Goal: Communication & Community: Answer question/provide support

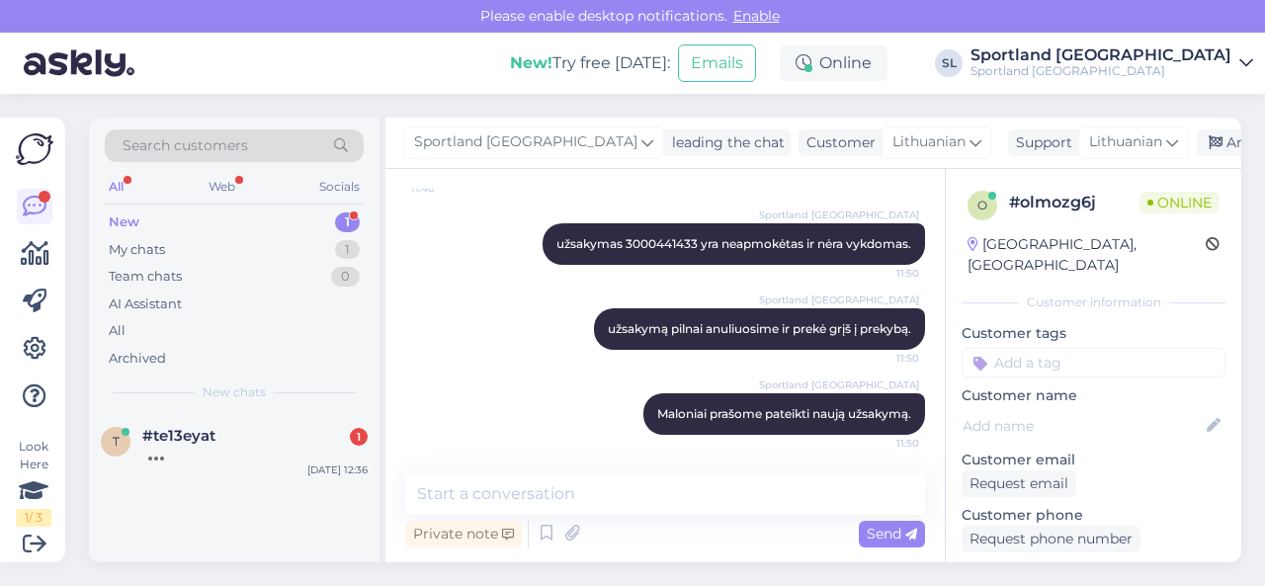
click at [249, 442] on div "#te13eyat 1" at bounding box center [254, 436] width 225 height 18
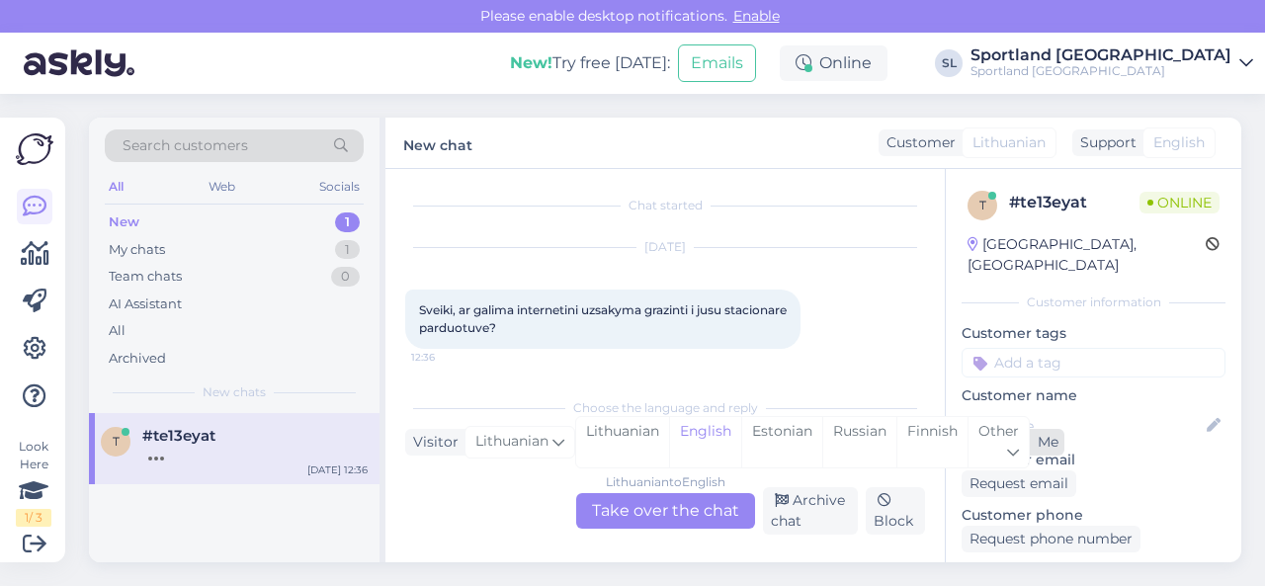
drag, startPoint x: 605, startPoint y: 452, endPoint x: 607, endPoint y: 468, distance: 15.9
click at [605, 451] on div "Lithuanian" at bounding box center [622, 442] width 93 height 50
click at [611, 493] on div "Lithuanian to Lithuanian Take over the chat" at bounding box center [665, 511] width 179 height 36
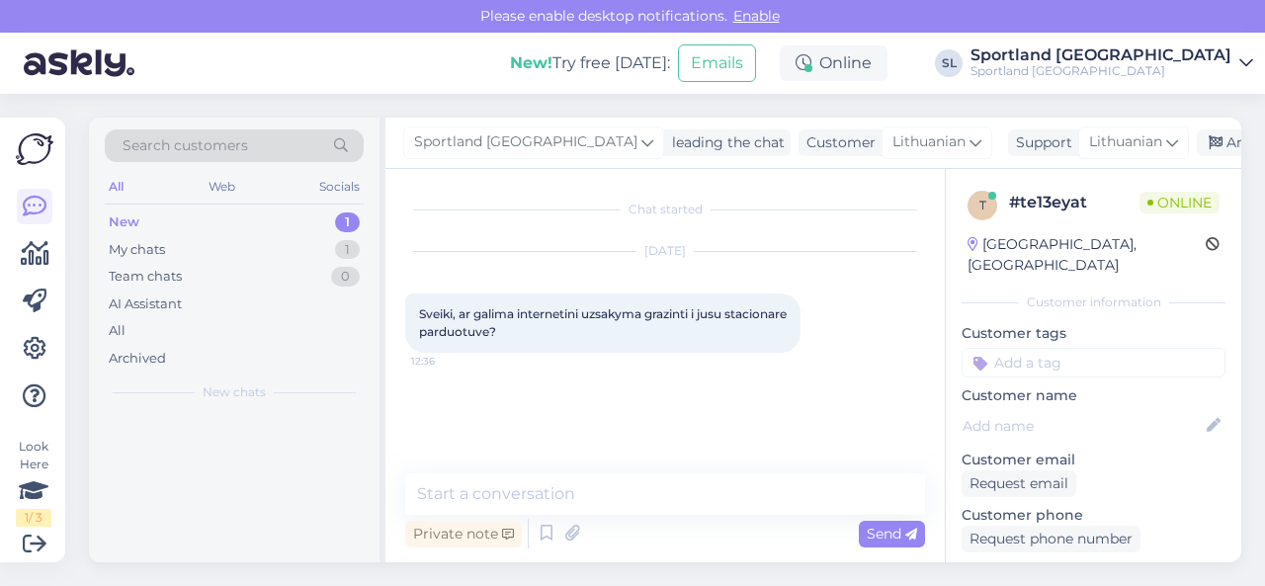
scroll to position [0, 0]
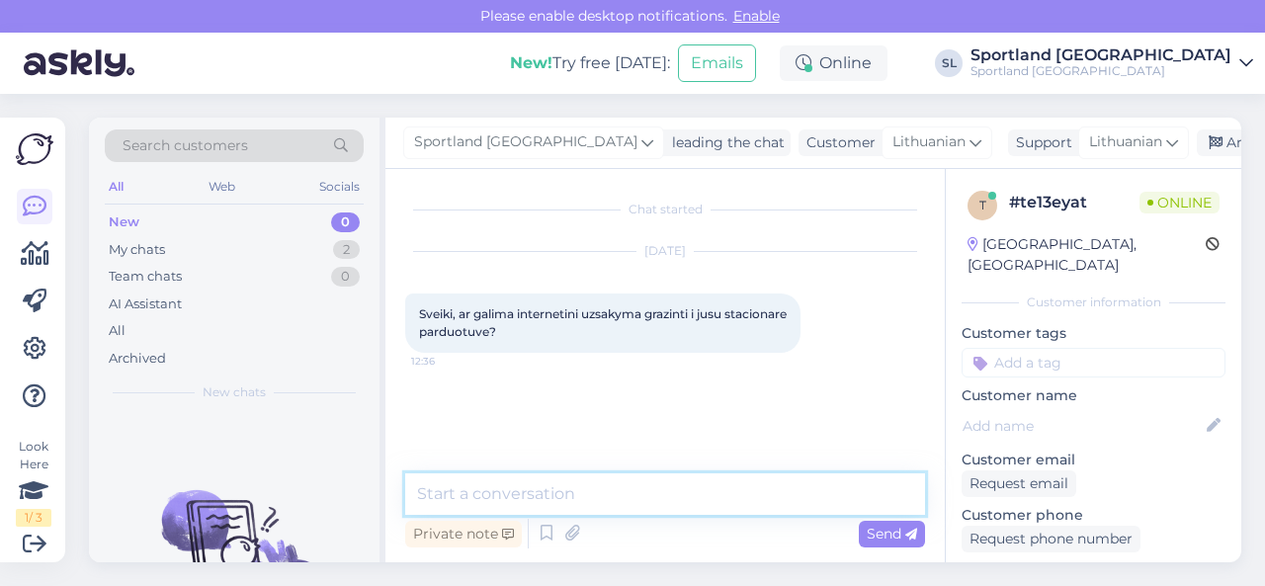
click at [625, 505] on textarea at bounding box center [665, 494] width 520 height 42
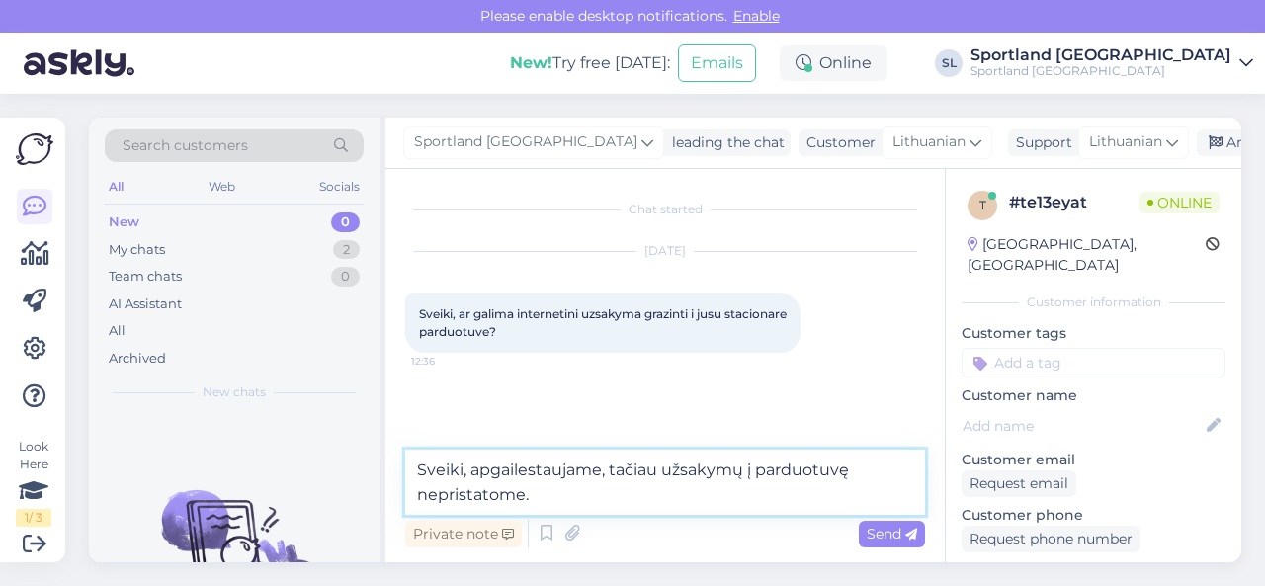
type textarea "Sveiki, apgailestaujame, tačiau užsakymų į parduotuvę nepristatome."
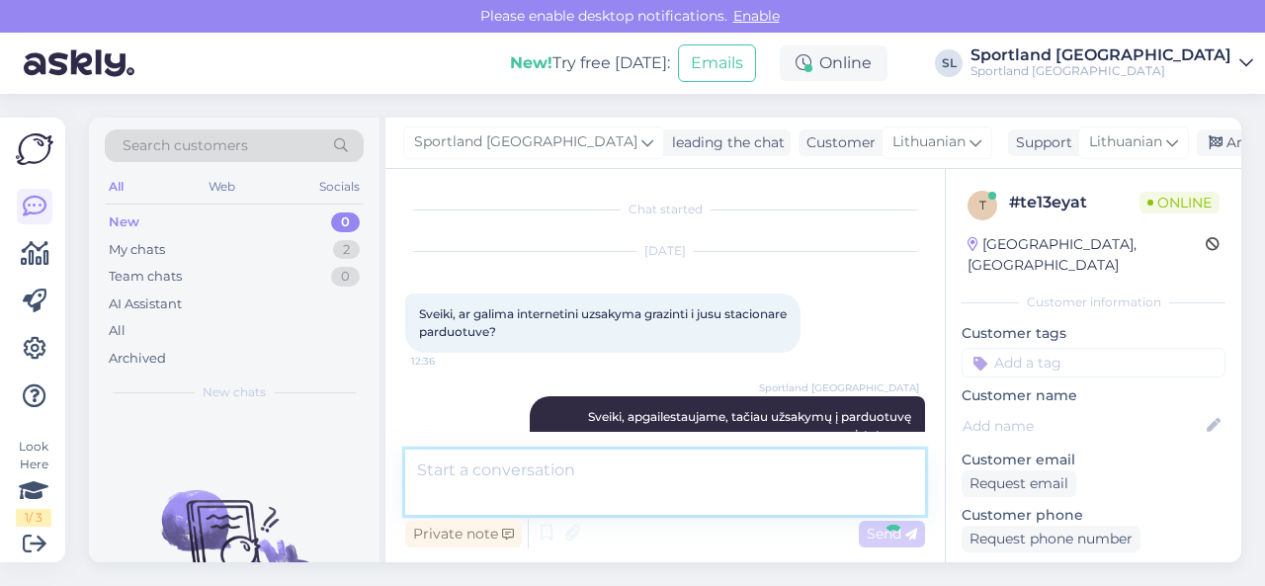
scroll to position [21, 0]
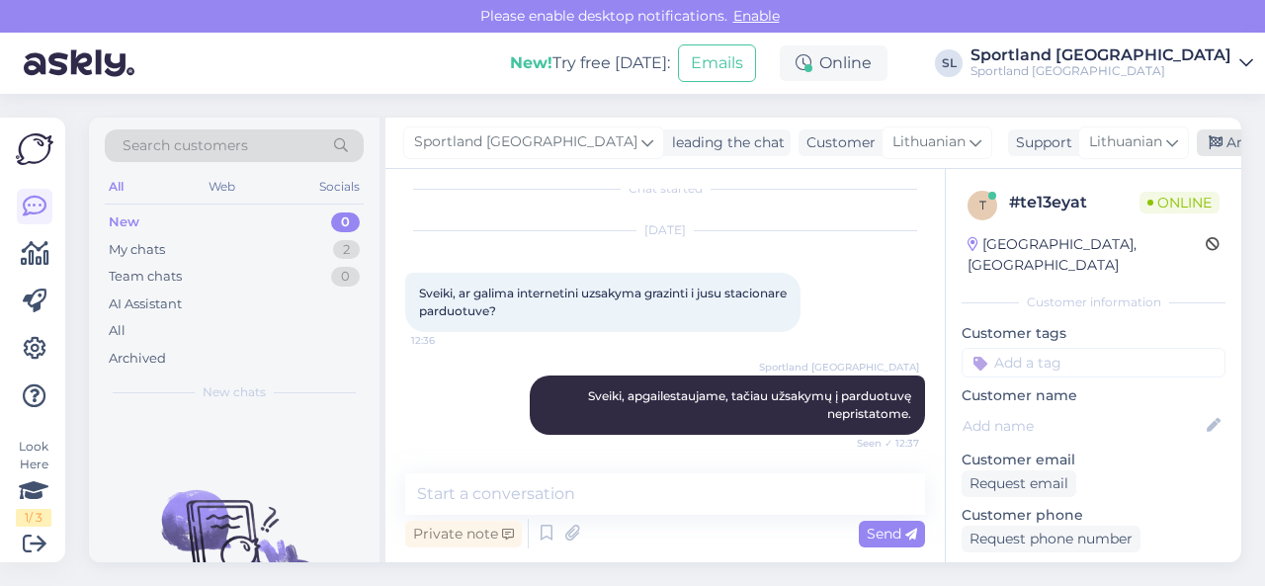
click at [1197, 137] on div "Archive chat" at bounding box center [1259, 142] width 125 height 27
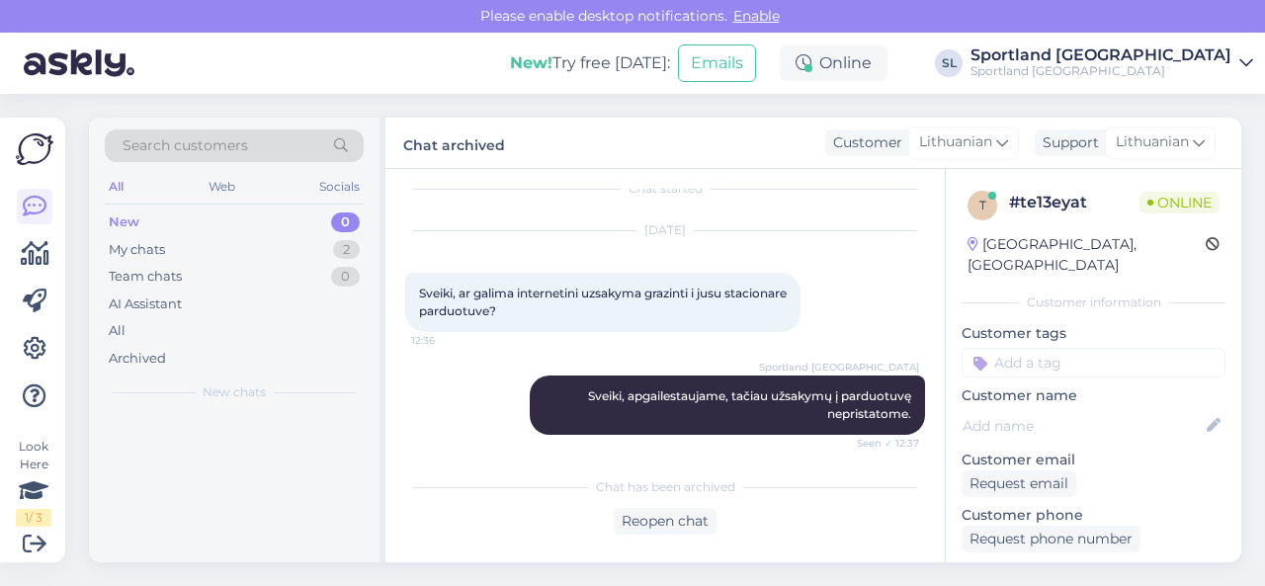
scroll to position [28, 0]
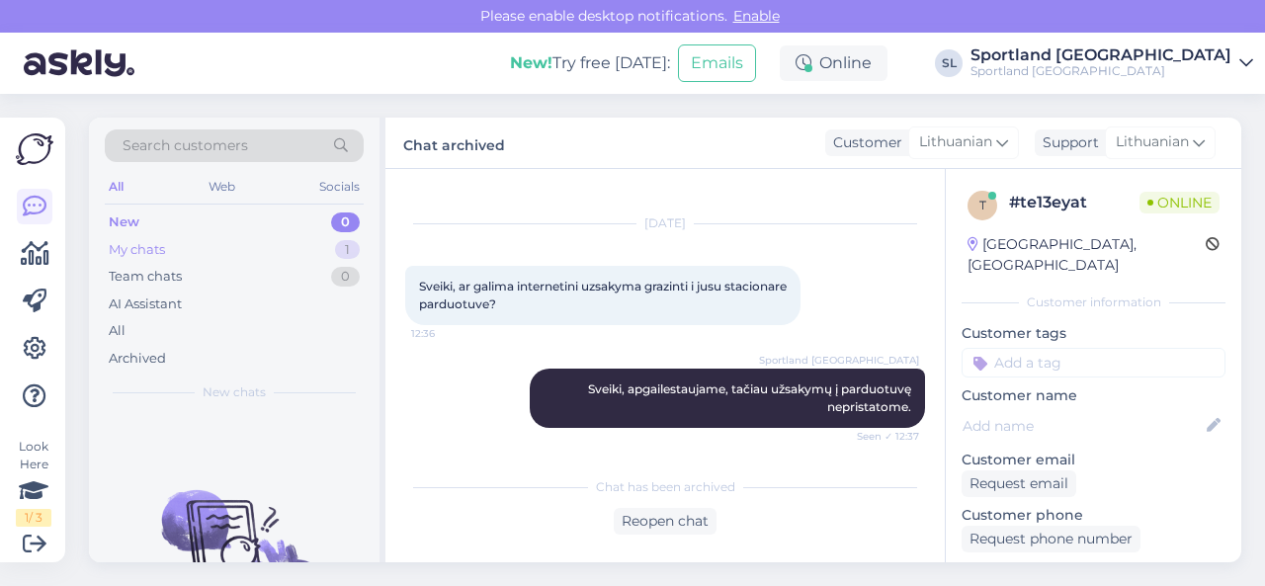
click at [294, 248] on div "My chats 1" at bounding box center [234, 250] width 259 height 28
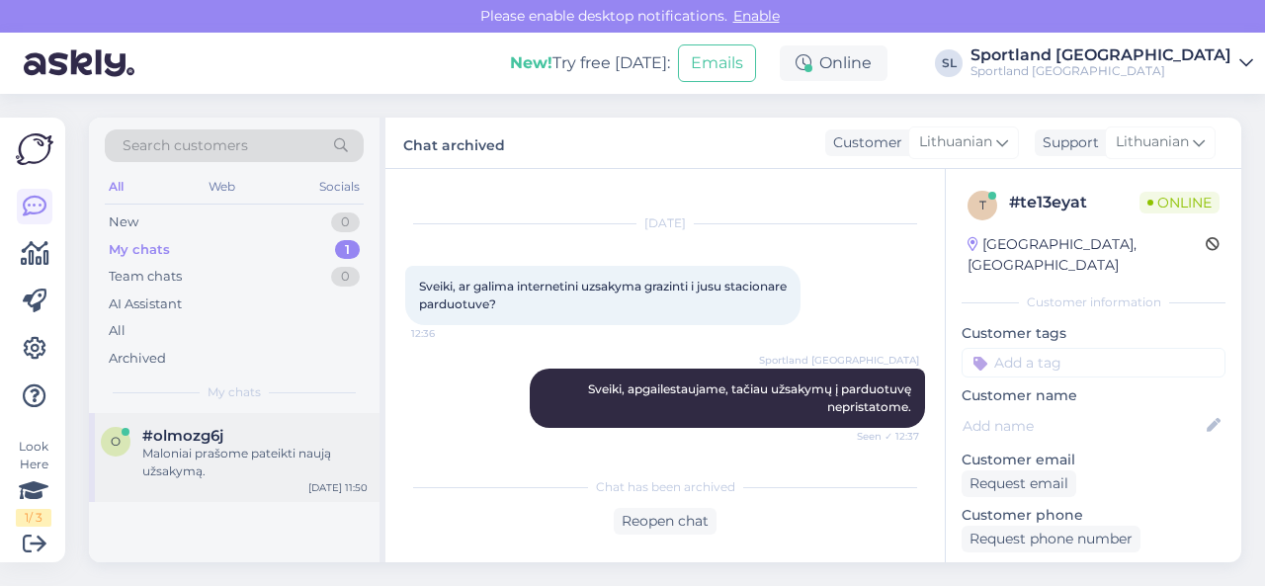
click at [273, 448] on div "Maloniai prašome pateikti naują užsakymą." at bounding box center [254, 463] width 225 height 36
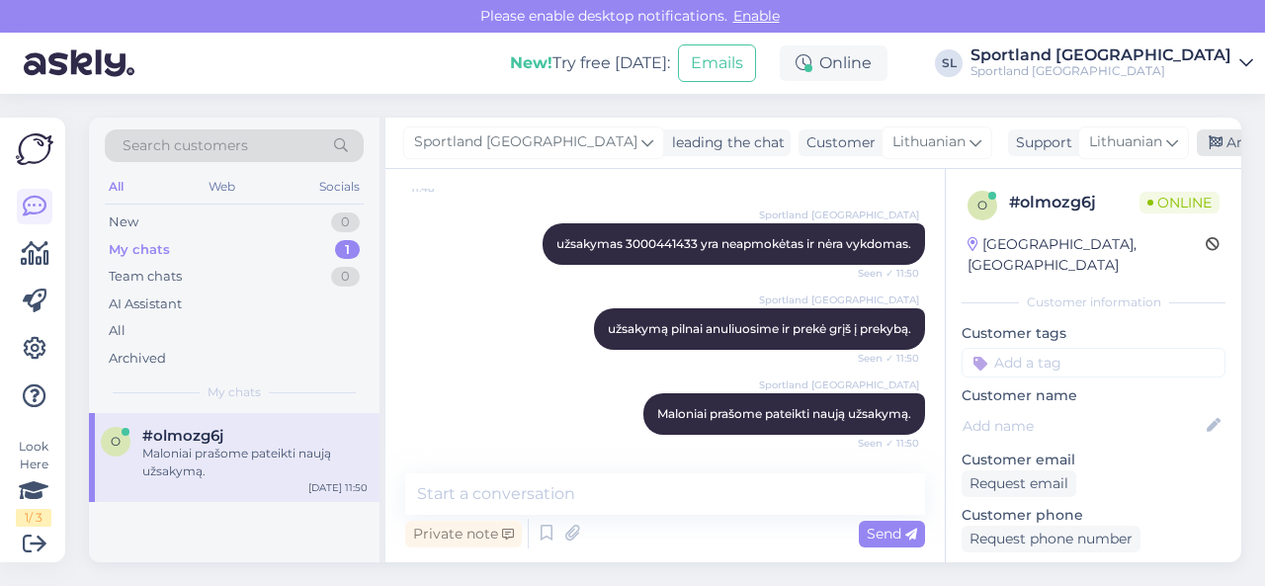
click at [1204, 145] on div "Archive chat" at bounding box center [1259, 142] width 125 height 27
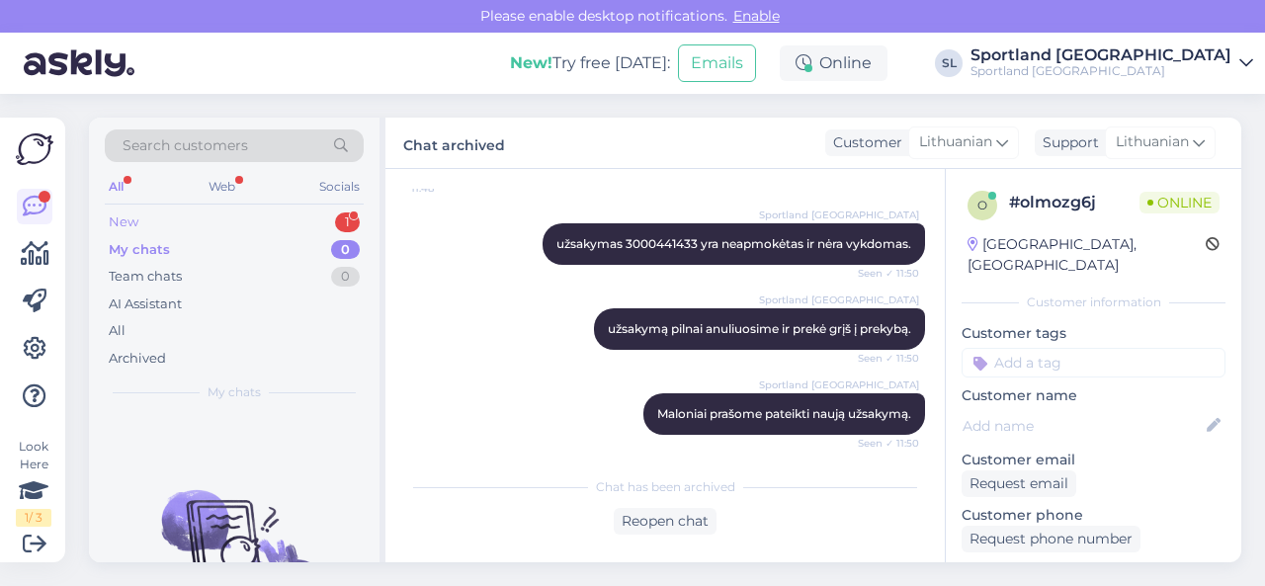
click at [202, 226] on div "New 1" at bounding box center [234, 223] width 259 height 28
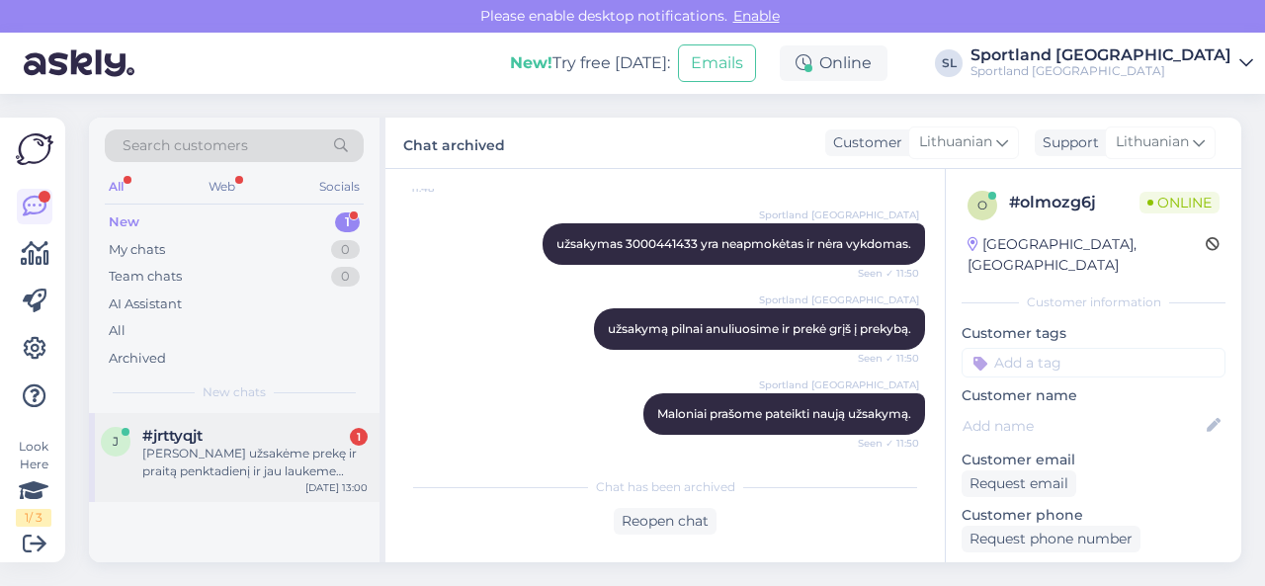
click at [241, 448] on div "[PERSON_NAME] užsakėme prekę ir praitą penktadienį ir jau laukeme savaitę ir vi…" at bounding box center [254, 463] width 225 height 36
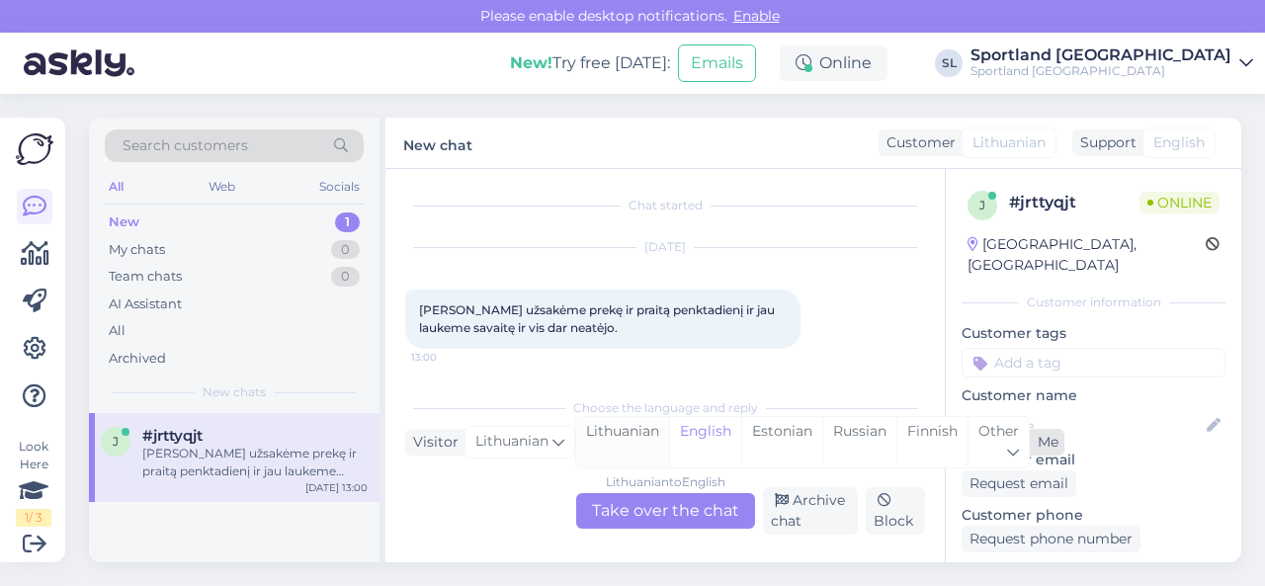
click at [642, 438] on div "Lithuanian" at bounding box center [622, 442] width 93 height 50
click at [652, 502] on div "Lithuanian to Lithuanian Take over the chat" at bounding box center [665, 511] width 179 height 36
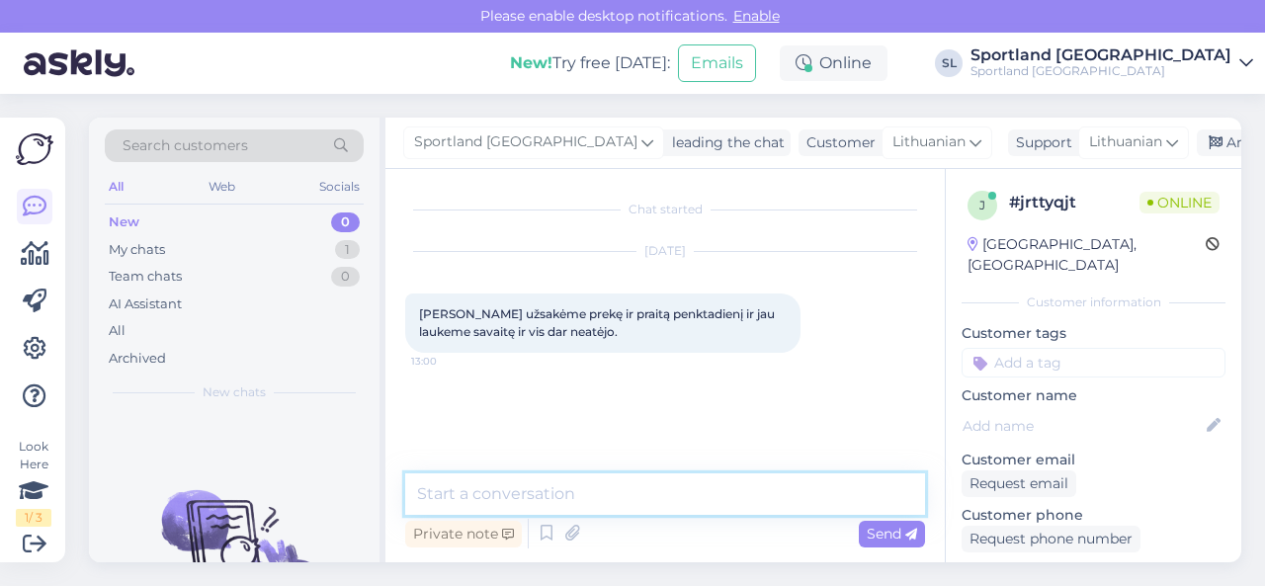
click at [640, 497] on textarea at bounding box center [665, 494] width 520 height 42
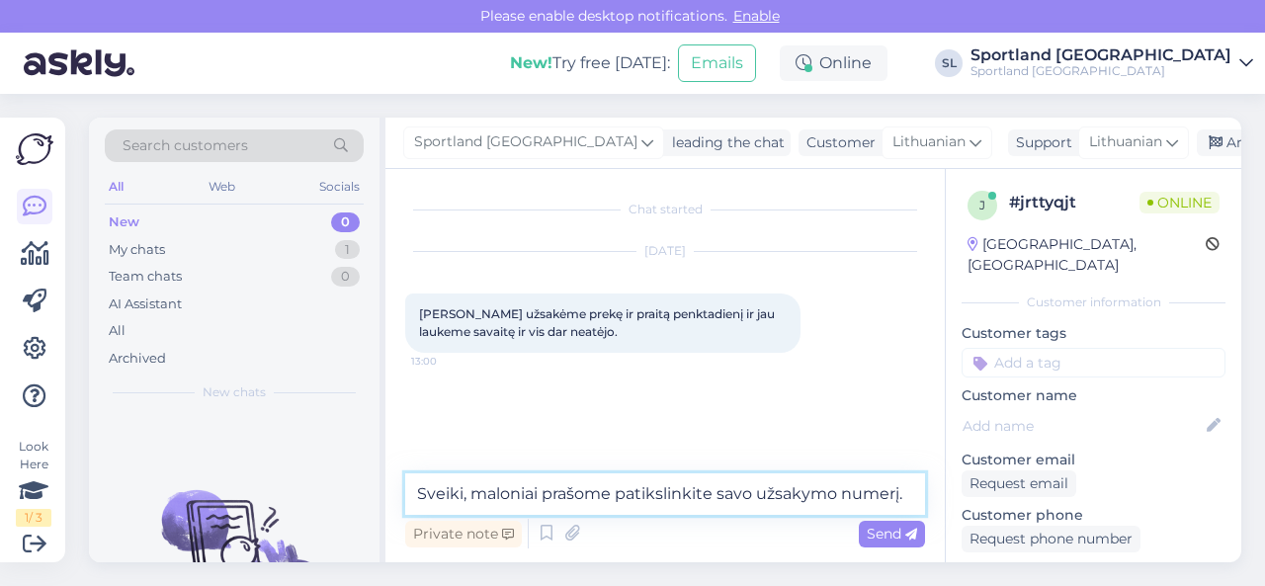
type textarea "Sveiki, maloniai prašome patikslinkite savo užsakymo numerį."
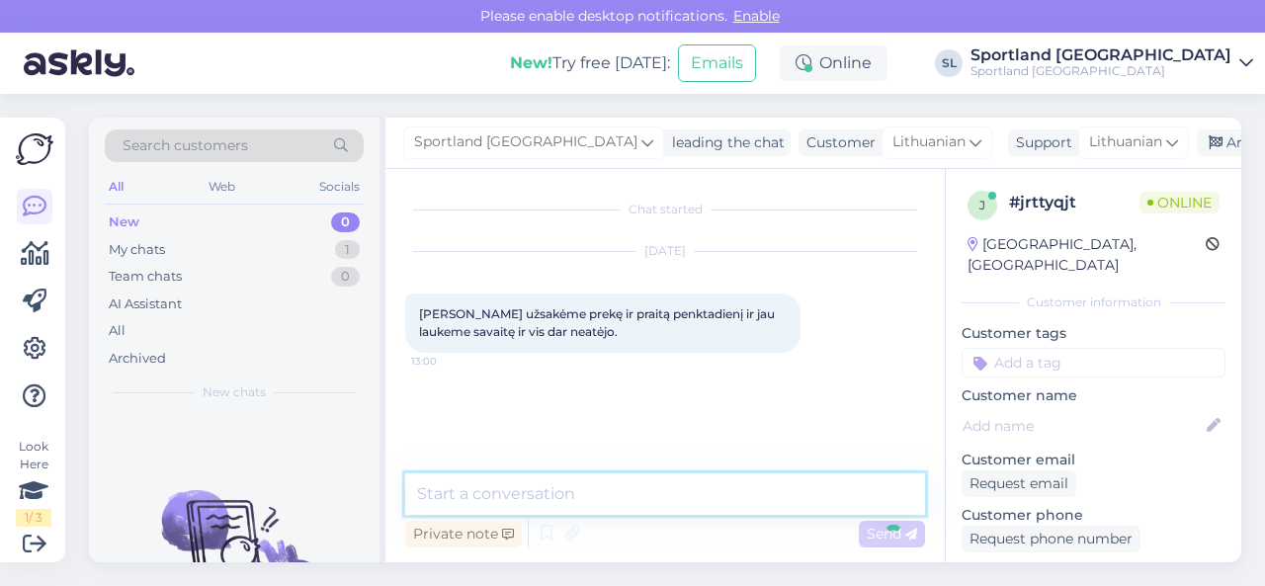
scroll to position [21, 0]
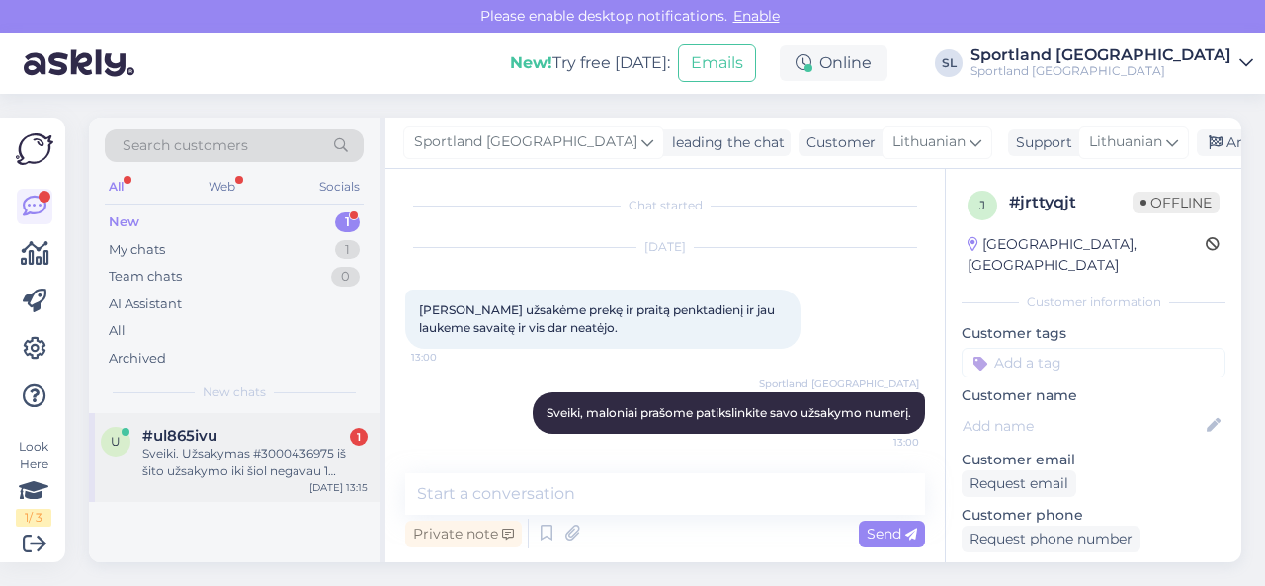
click at [285, 462] on div "Sveiki. Užsakymas #3000436975 iš šito užsakymo iki šiol negavau 1 prekės. Jos b…" at bounding box center [254, 463] width 225 height 36
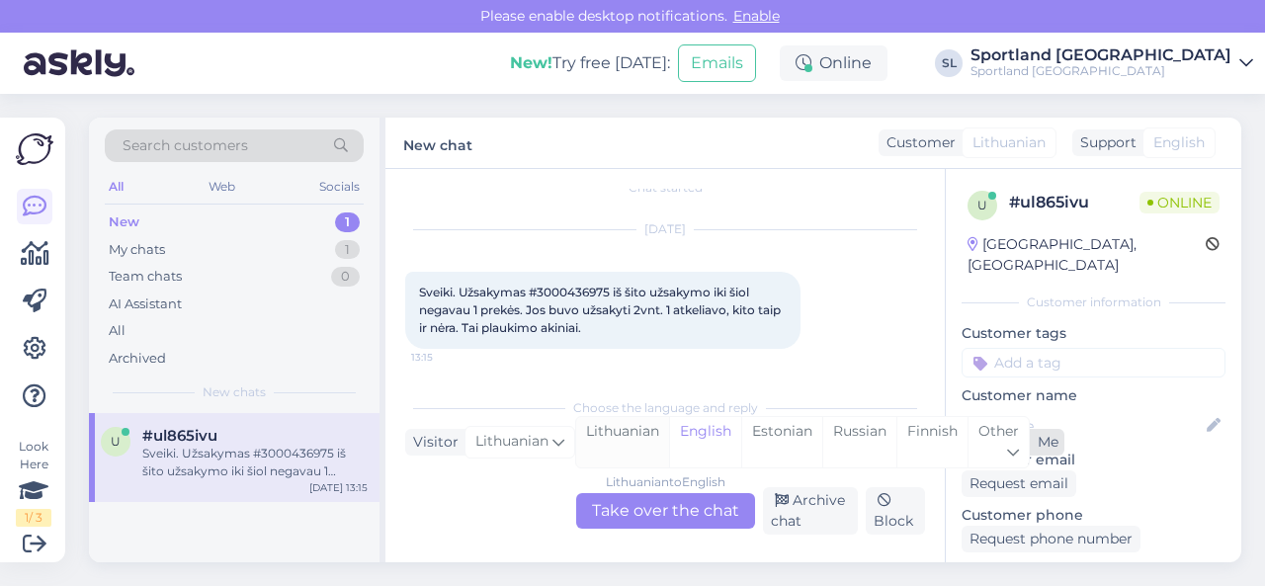
click at [629, 436] on div "Lithuanian" at bounding box center [622, 442] width 93 height 50
click at [621, 504] on div "Lithuanian to Lithuanian Take over the chat" at bounding box center [665, 511] width 179 height 36
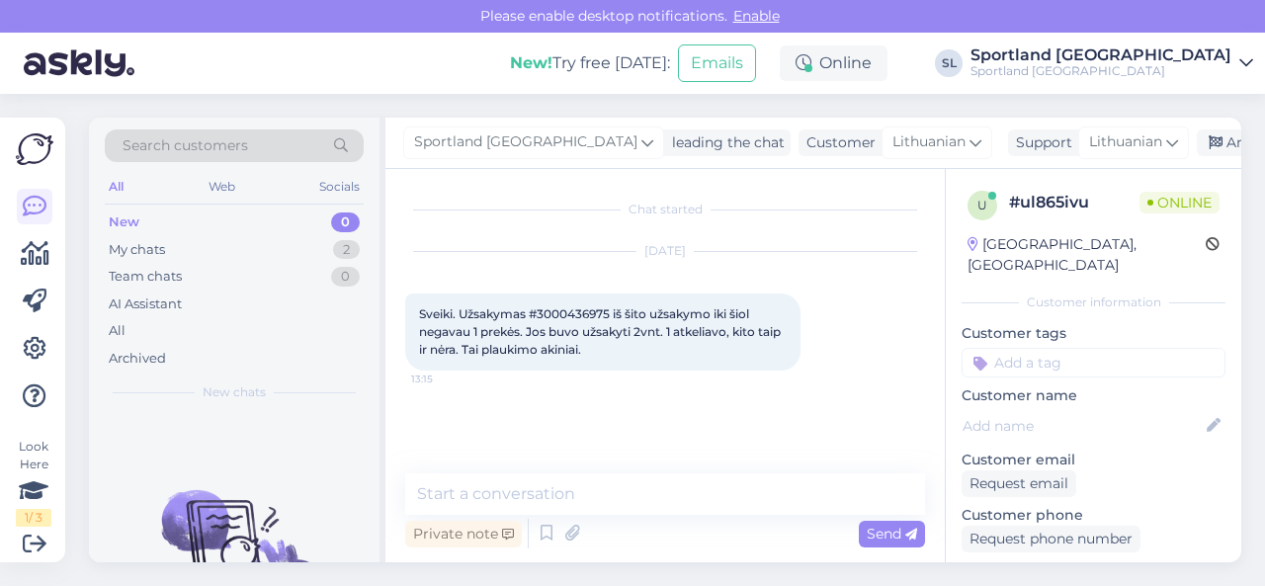
click at [579, 314] on span "Sveiki. Užsakymas #3000436975 iš šito užsakymo iki šiol negavau 1 prekės. Jos b…" at bounding box center [601, 331] width 365 height 50
copy span "3000436975"
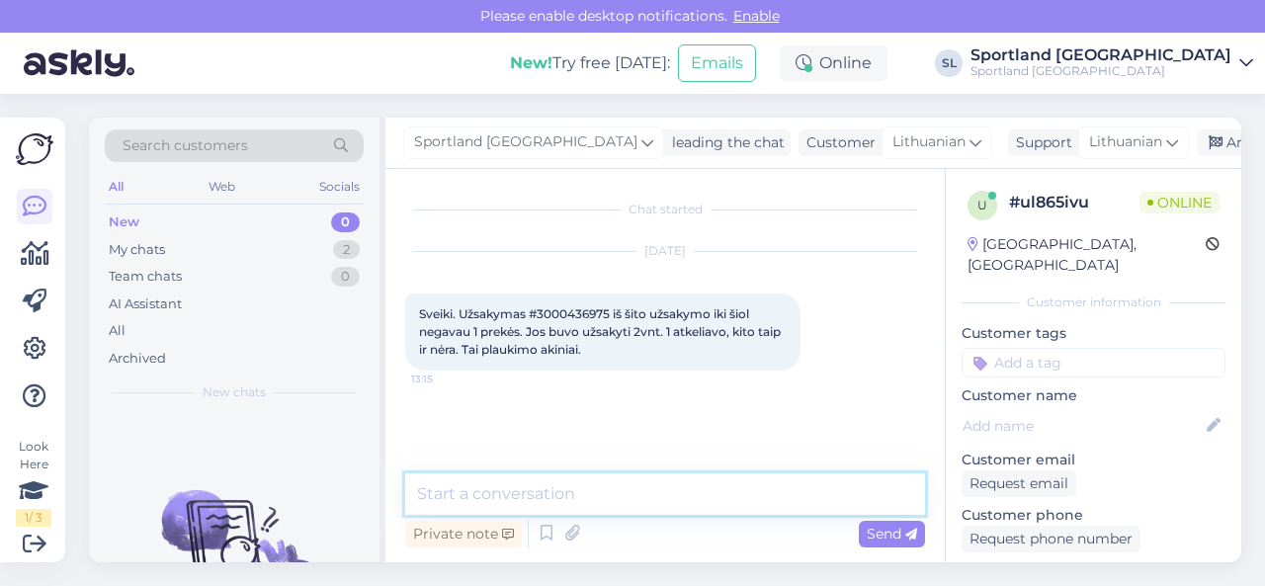
click at [476, 507] on textarea at bounding box center [665, 494] width 520 height 42
type textarea "Sveiki"
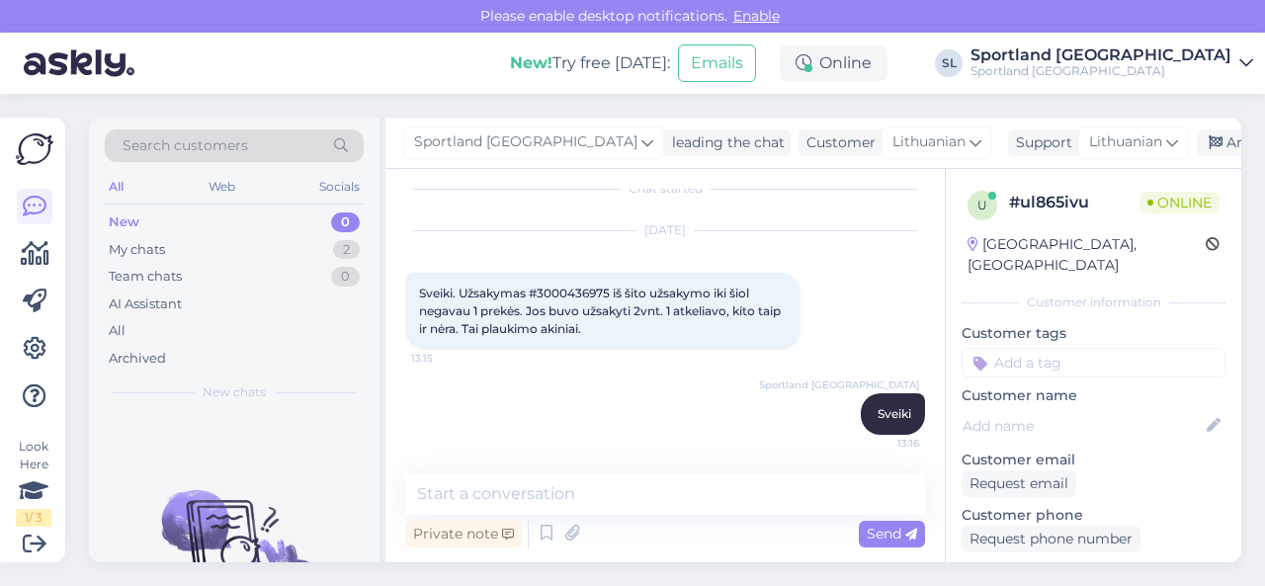
click at [592, 284] on div "Sveiki. Užsakymas #3000436975 iš šito užsakymo iki šiol negavau 1 prekės. Jos b…" at bounding box center [602, 311] width 395 height 77
click at [590, 290] on span "Sveiki. Užsakymas #3000436975 iš šito užsakymo iki šiol negavau 1 prekės. Jos b…" at bounding box center [601, 311] width 365 height 50
copy span "3000436975"
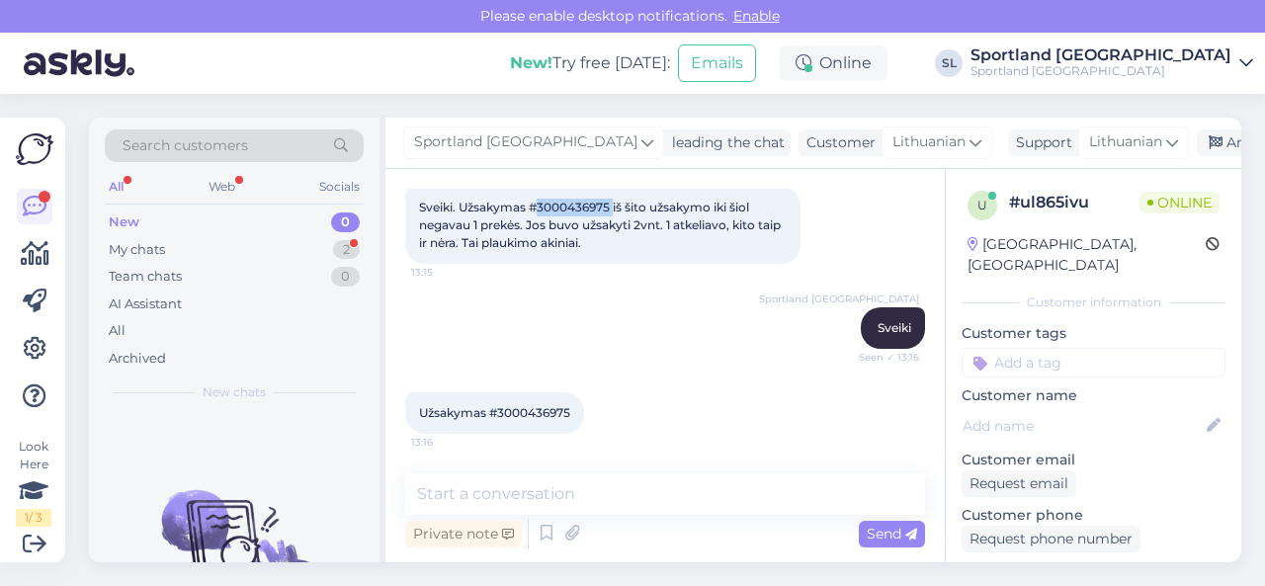
scroll to position [106, 0]
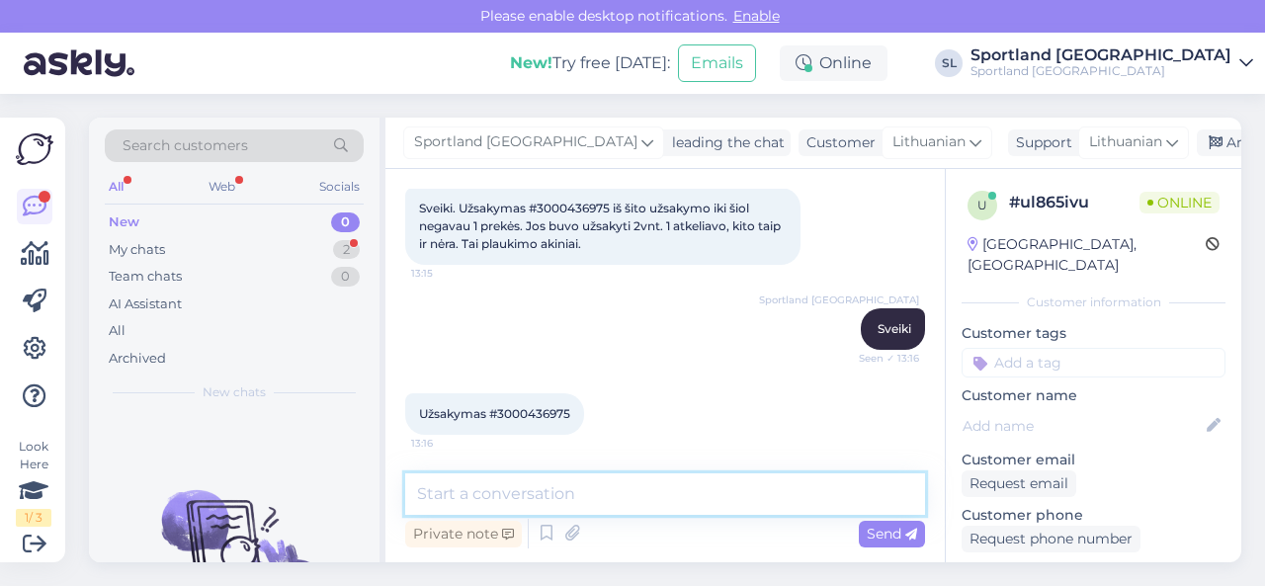
click at [625, 497] on textarea at bounding box center [665, 494] width 520 height 42
paste textarea "[PERSON_NAME]"
type textarea "[PERSON_NAME], taip?"
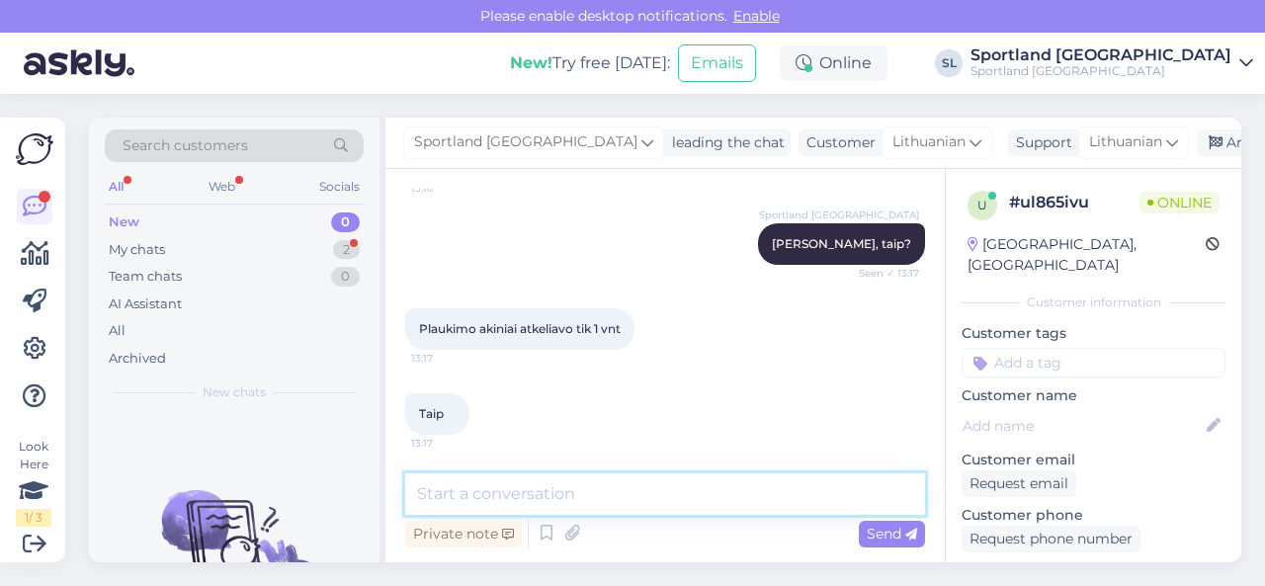
scroll to position [446, 0]
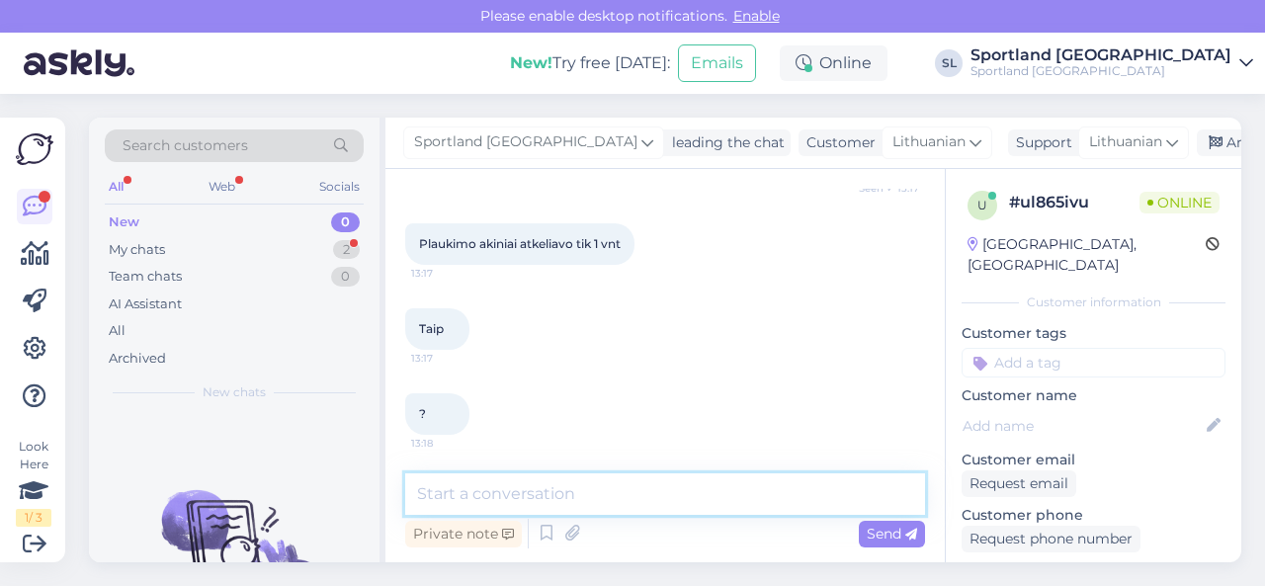
click at [604, 492] on textarea at bounding box center [665, 494] width 520 height 42
paste textarea "[PERSON_NAME] SWIMMING GOGGLES SKU: 88551303000"
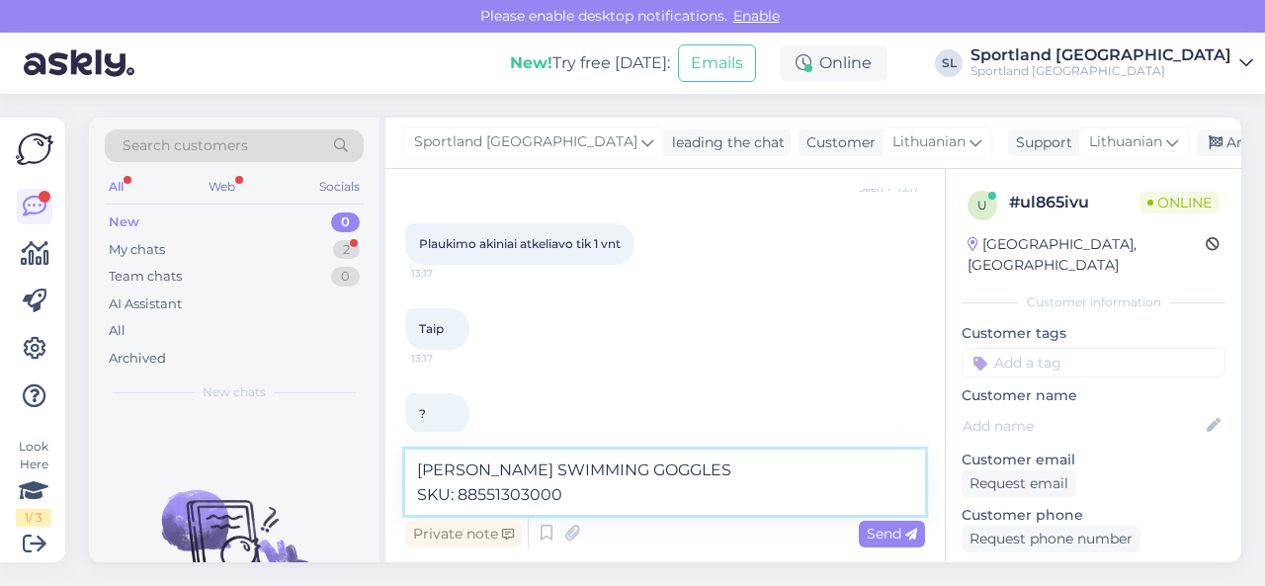
scroll to position [467, 0]
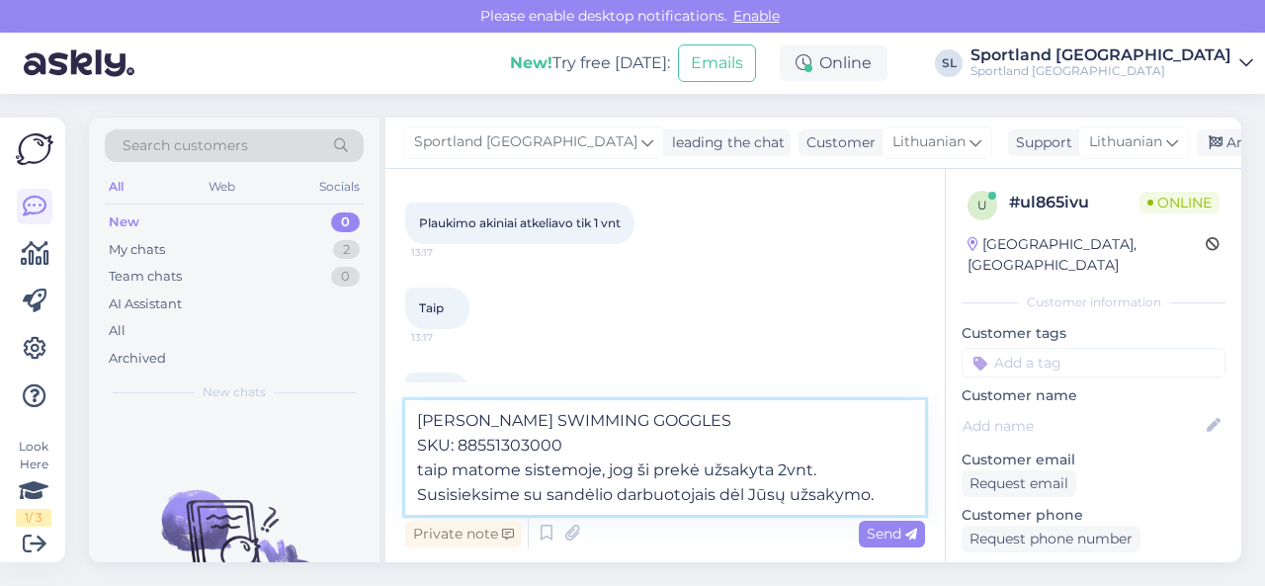
type textarea "[PERSON_NAME] SWIMMING GOGGLES SKU: 88551303000 taip matome sistemoje, jog ši p…"
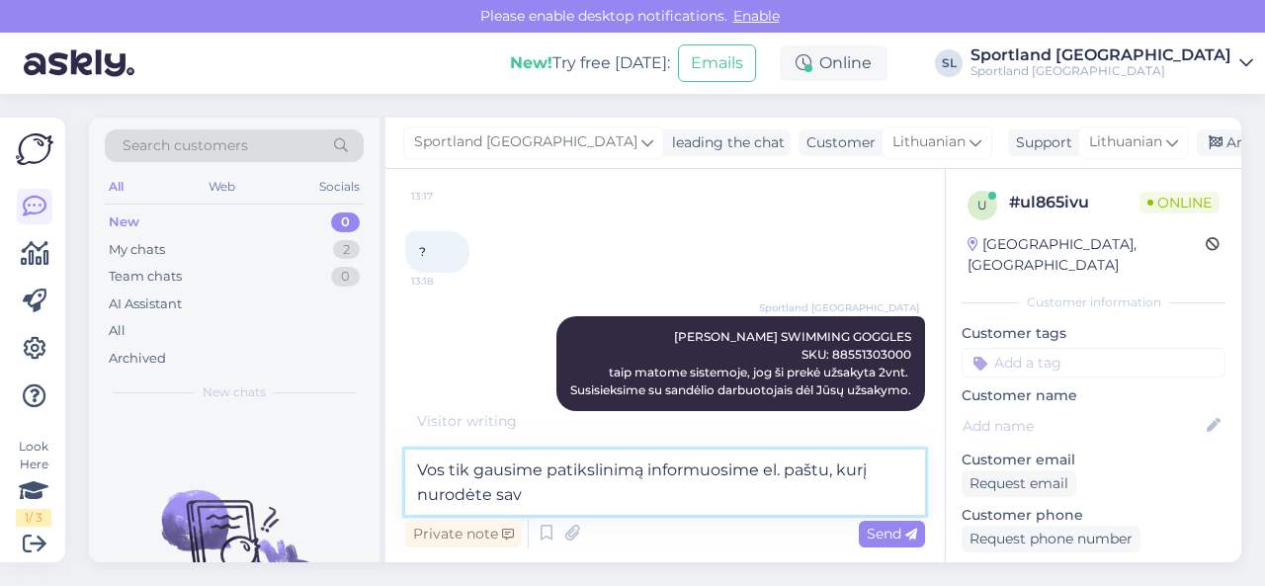
scroll to position [629, 0]
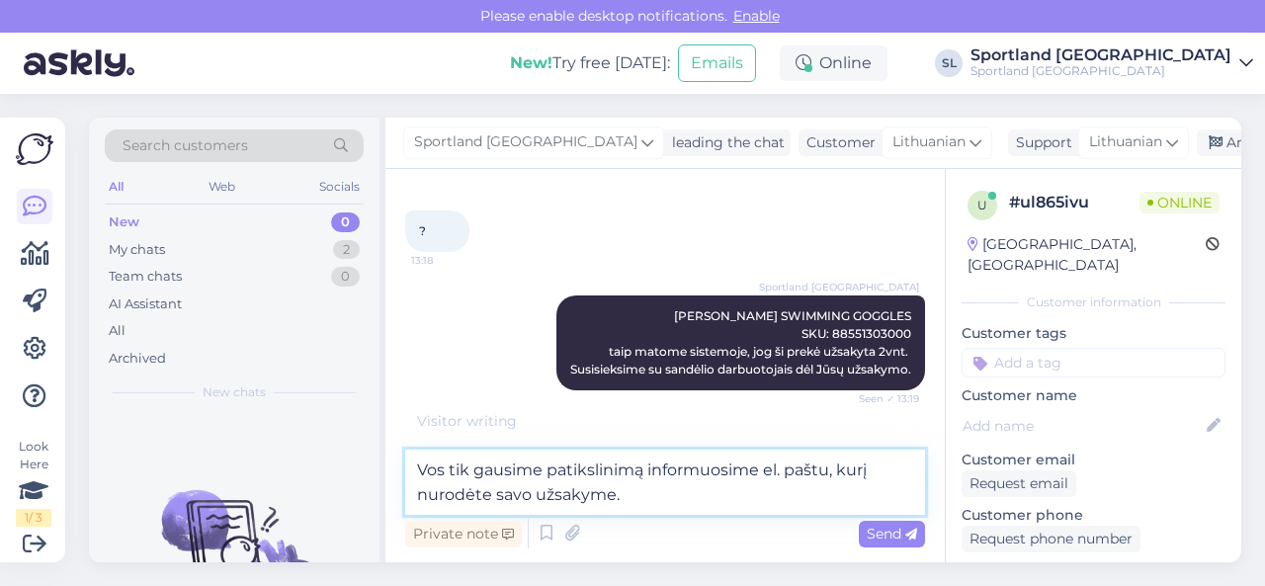
type textarea "Vos tik gausime patikslinimą informuosime el. paštu, kurį nurodėte savo užsakym…"
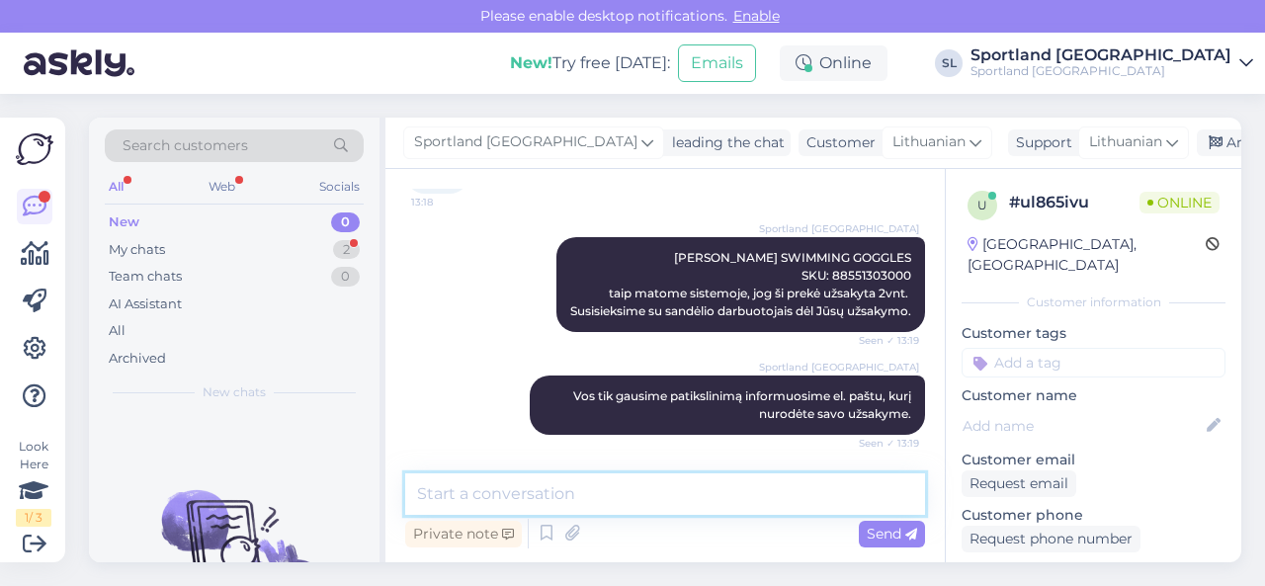
scroll to position [772, 0]
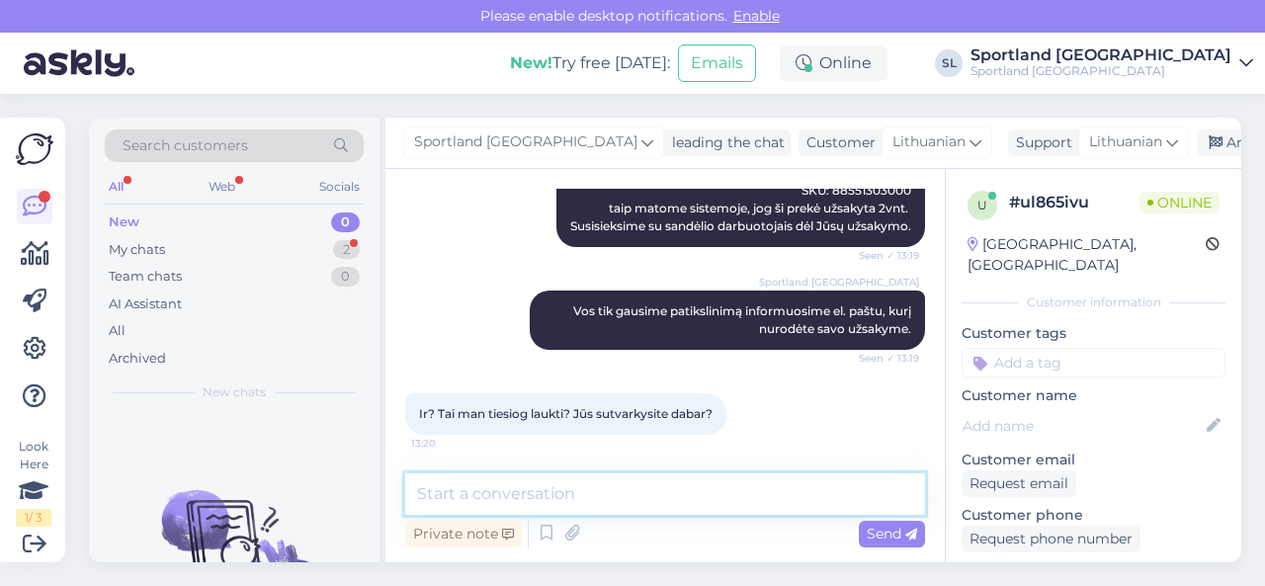
click at [585, 495] on textarea at bounding box center [665, 494] width 520 height 42
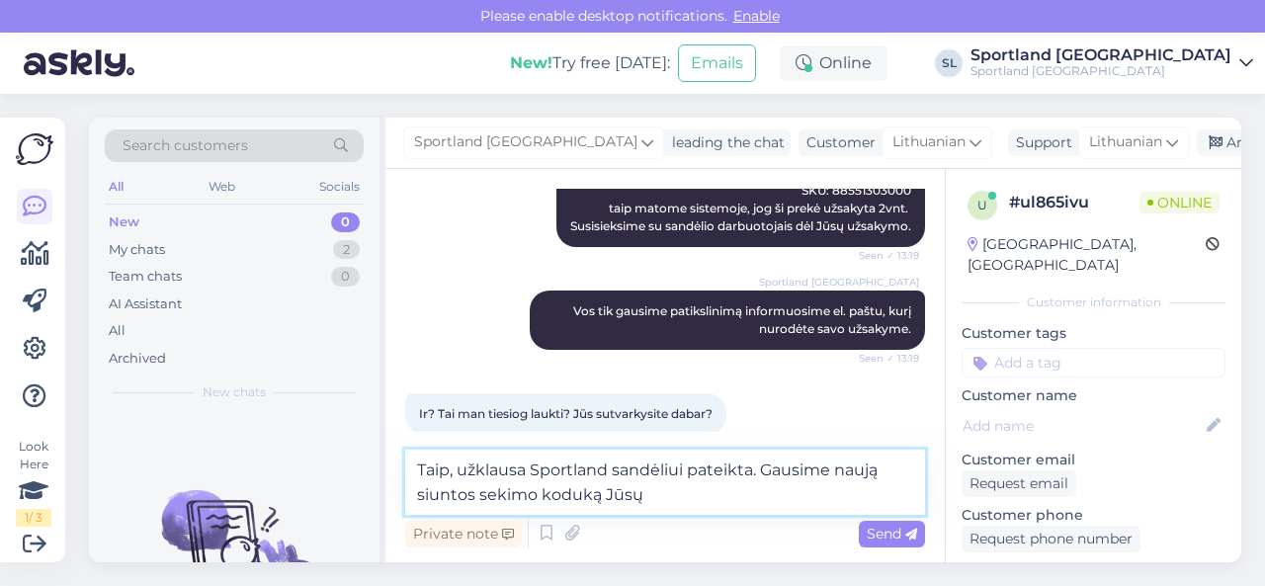
drag, startPoint x: 763, startPoint y: 475, endPoint x: 793, endPoint y: 500, distance: 38.6
click at [793, 500] on textarea "Taip, užklausa Sportland sandėliui pateikta. Gausime naują siuntos sekimo koduk…" at bounding box center [665, 482] width 520 height 65
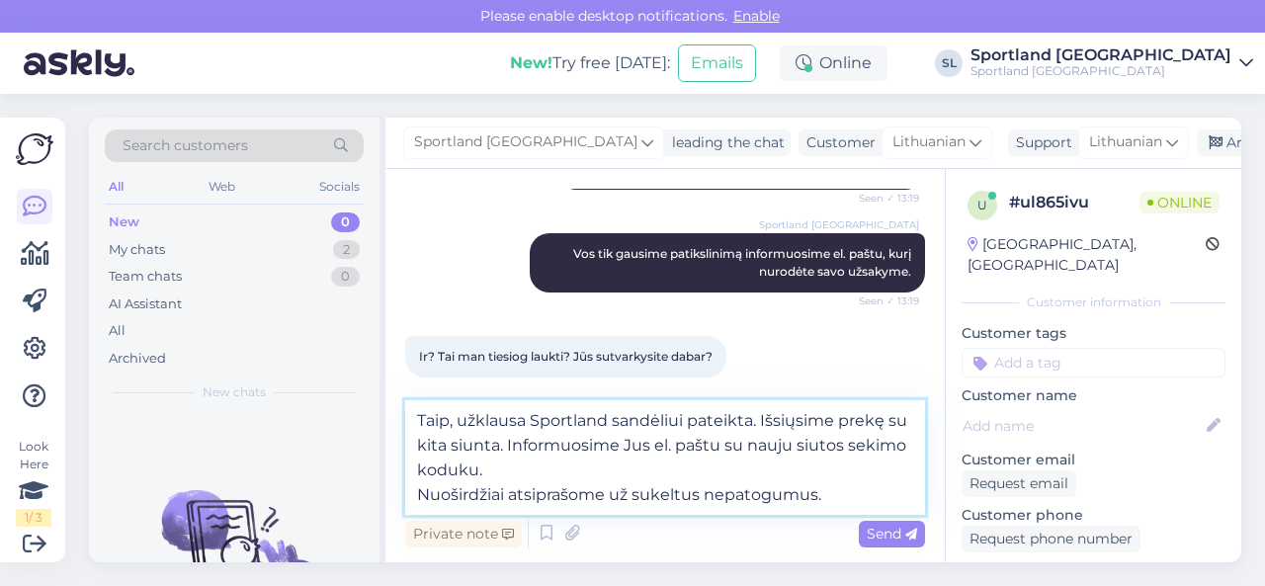
scroll to position [845, 0]
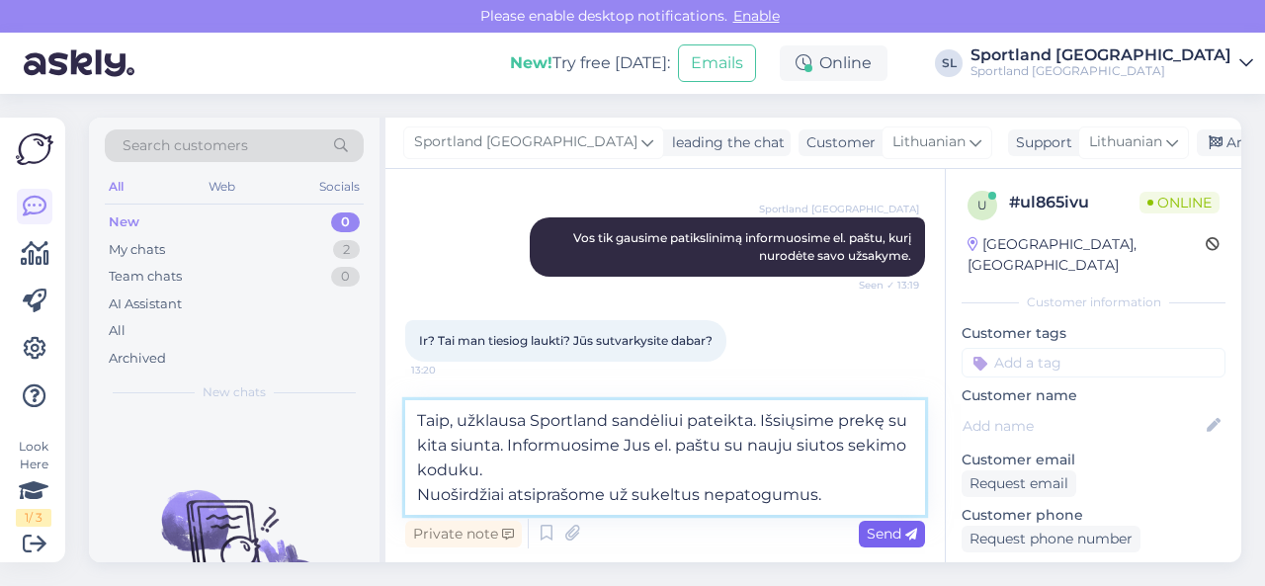
type textarea "Taip, užklausa Sportland sandėliui pateikta. Išsiųsime prekę su kita siunta. In…"
click at [890, 532] on span "Send" at bounding box center [892, 534] width 50 height 18
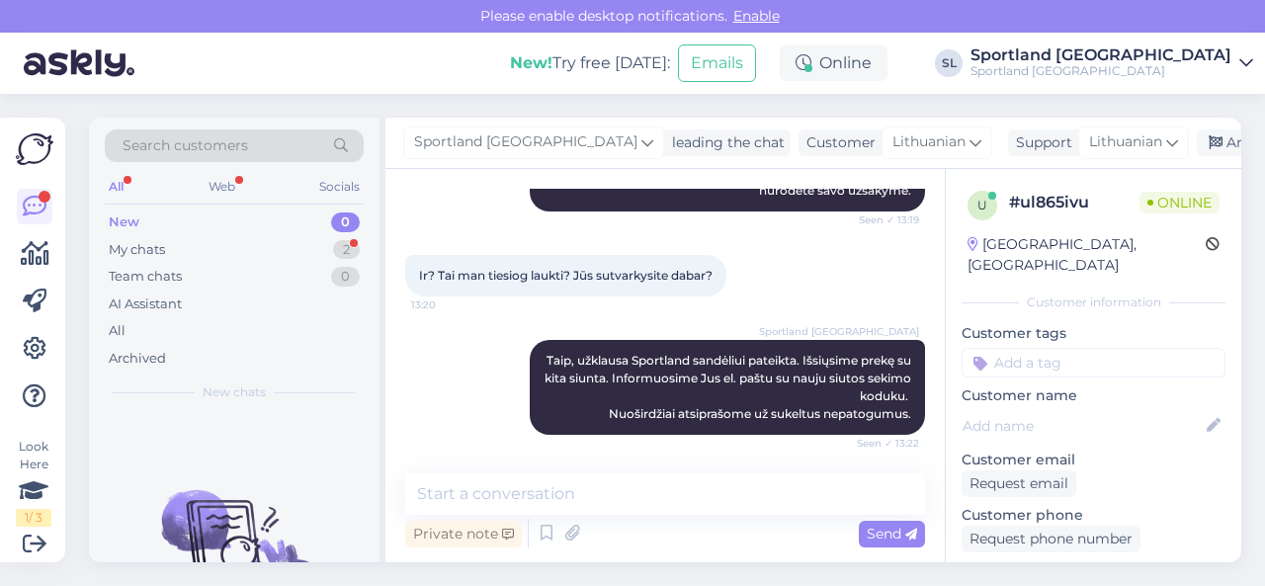
scroll to position [995, 0]
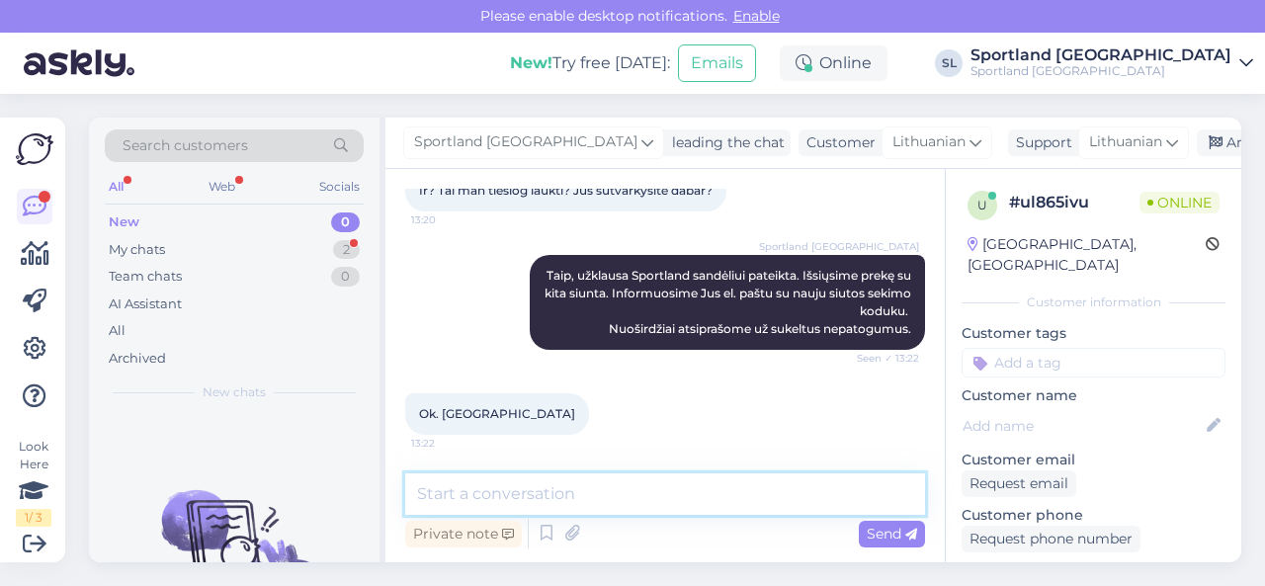
click at [597, 494] on textarea at bounding box center [665, 494] width 520 height 42
type textarea "Gero savaitgalio! ;)"
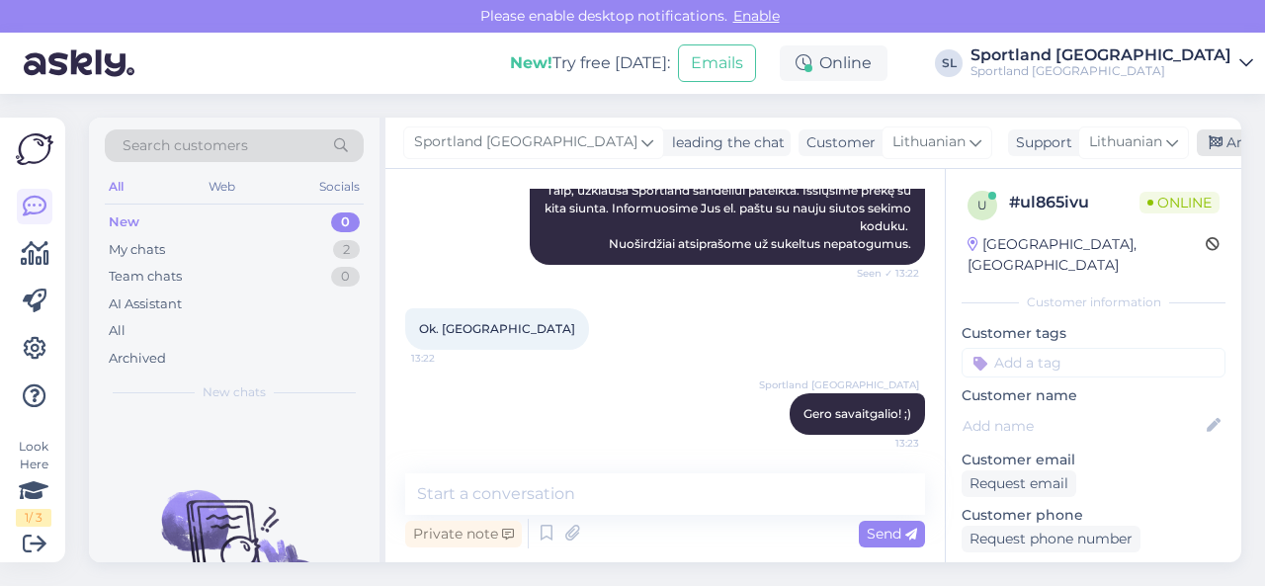
click at [1197, 146] on div "Archive chat" at bounding box center [1259, 142] width 125 height 27
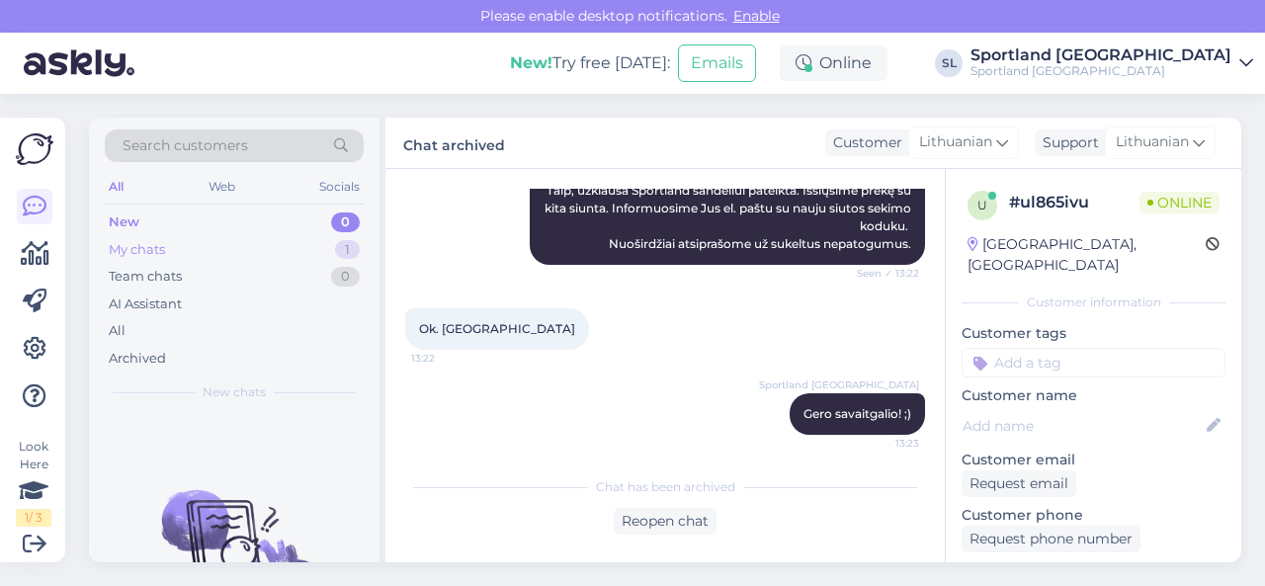
click at [199, 252] on div "My chats 1" at bounding box center [234, 250] width 259 height 28
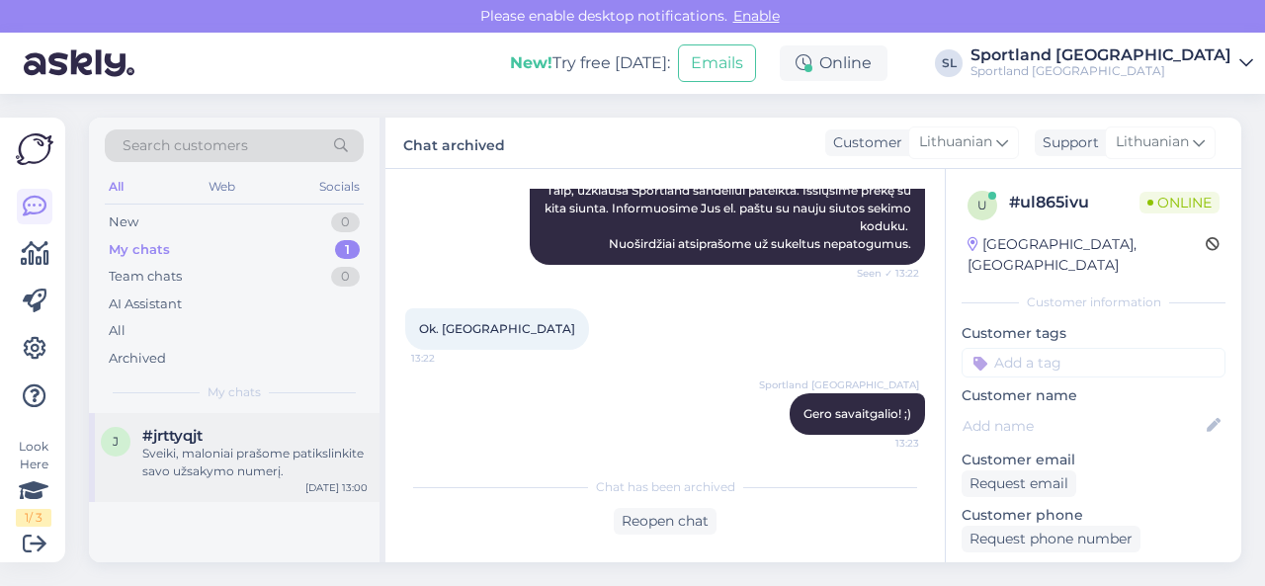
click at [279, 456] on div "Sveiki, maloniai prašome patikslinkite savo užsakymo numerį." at bounding box center [254, 463] width 225 height 36
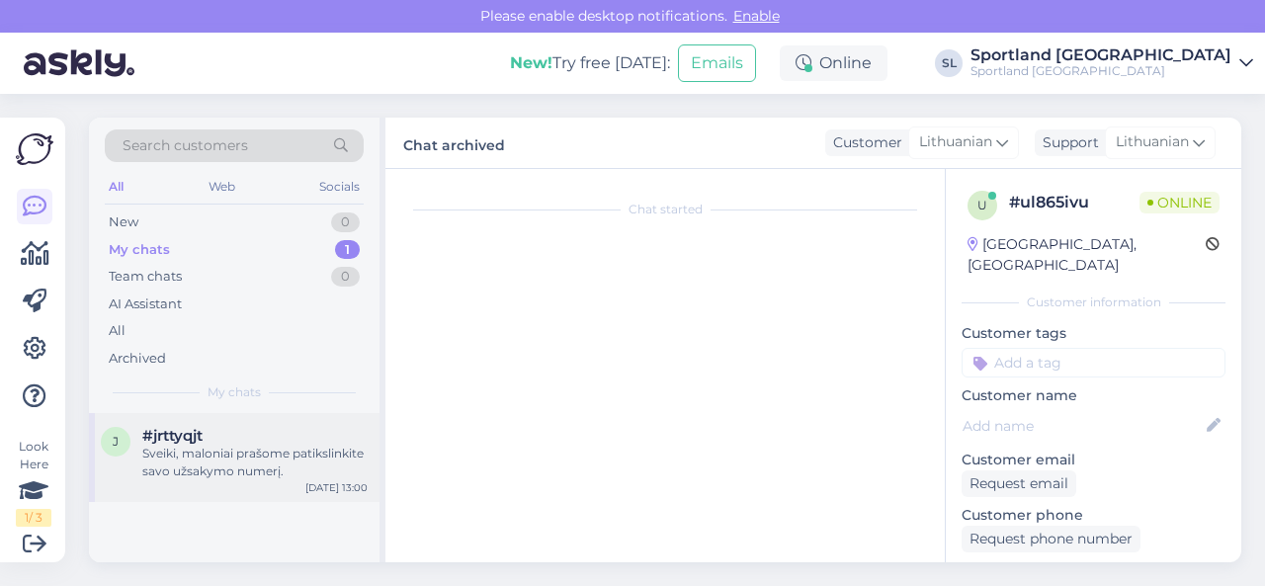
scroll to position [21, 0]
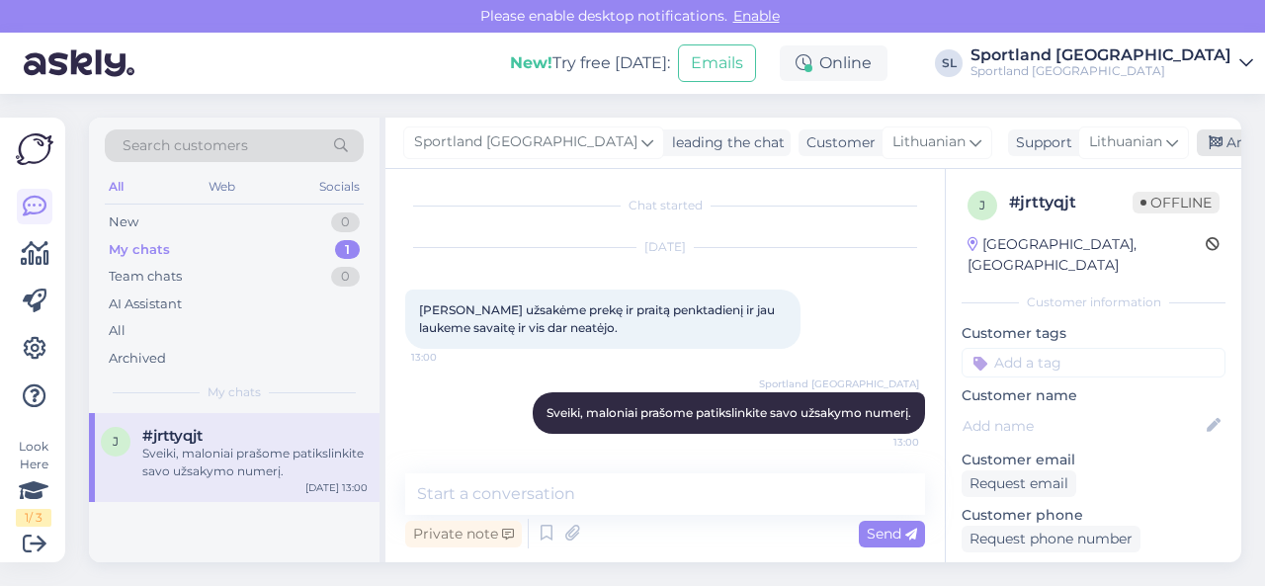
click at [1197, 143] on div "Archive chat" at bounding box center [1259, 142] width 125 height 27
